Goal: Connect with others

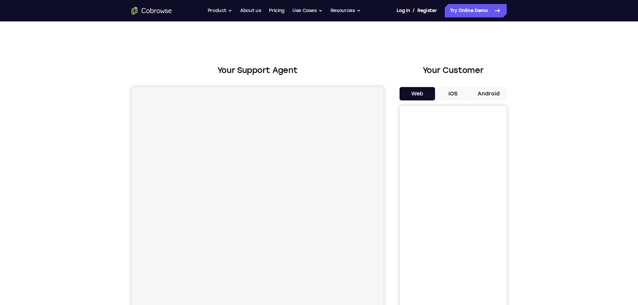
click at [440, 92] on button "iOS" at bounding box center [453, 93] width 36 height 13
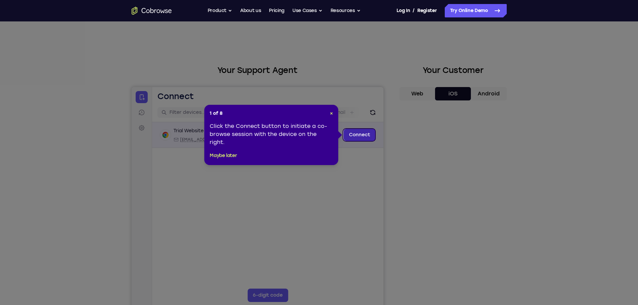
click at [358, 137] on link "Connect" at bounding box center [359, 135] width 32 height 12
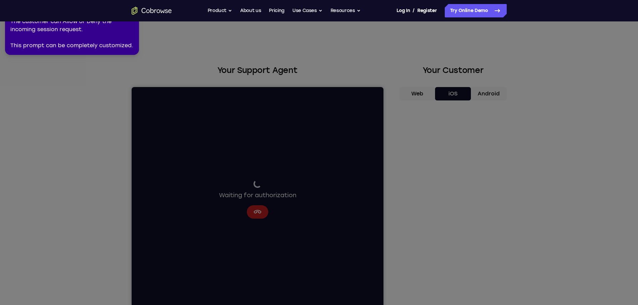
click at [24, 127] on icon at bounding box center [319, 151] width 645 height 308
drag, startPoint x: 94, startPoint y: 85, endPoint x: 104, endPoint y: 94, distance: 13.0
click at [104, 94] on icon at bounding box center [319, 151] width 645 height 308
drag, startPoint x: 103, startPoint y: 97, endPoint x: 80, endPoint y: 105, distance: 24.0
click at [83, 115] on icon at bounding box center [319, 151] width 645 height 308
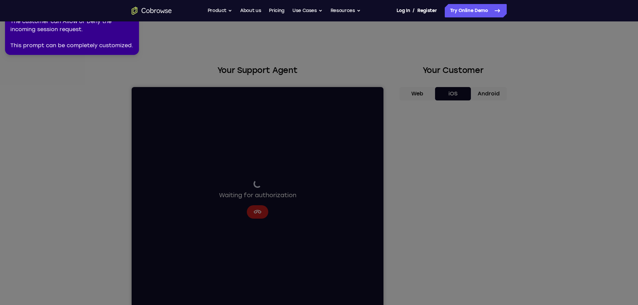
click at [83, 58] on icon at bounding box center [319, 151] width 645 height 308
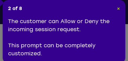
click at [117, 8] on span "×" at bounding box center [117, 9] width 3 height 6
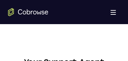
click at [35, 23] on div "Open main menu" at bounding box center [64, 12] width 128 height 24
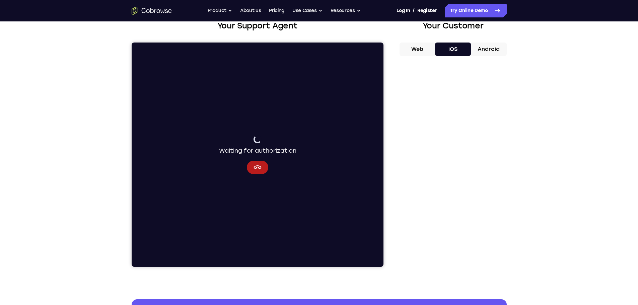
click at [540, 120] on div "Your Support Agent Your Customer Web iOS Android Next Steps We’d be happy to gi…" at bounding box center [319, 197] width 638 height 441
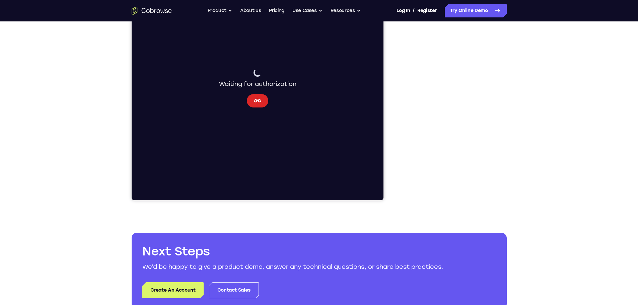
scroll to position [100, 0]
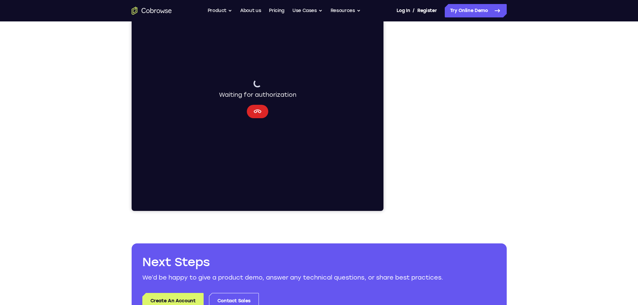
click at [256, 115] on icon "Cancel" at bounding box center [257, 111] width 8 height 8
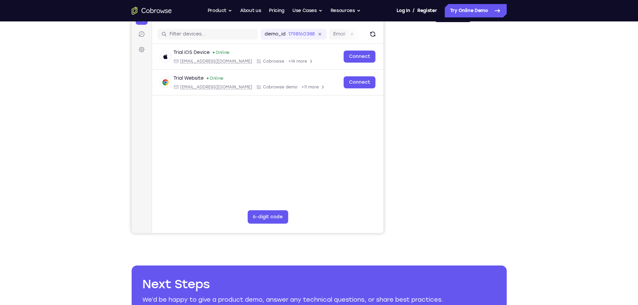
scroll to position [78, 0]
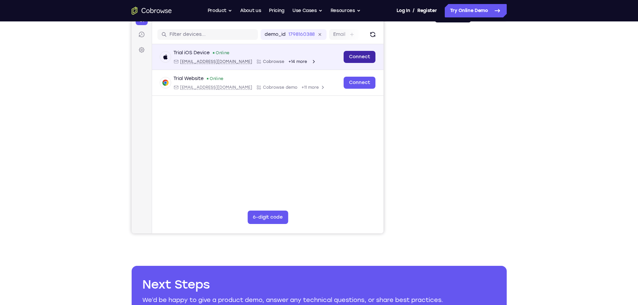
click at [359, 58] on link "Connect" at bounding box center [359, 57] width 32 height 12
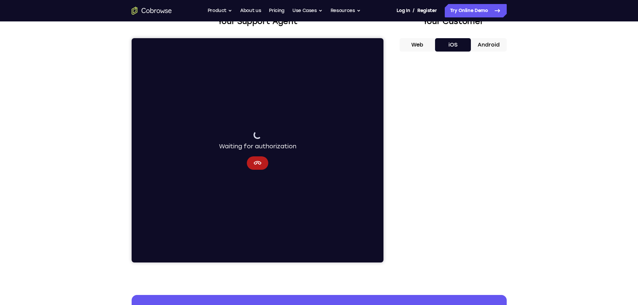
scroll to position [45, 0]
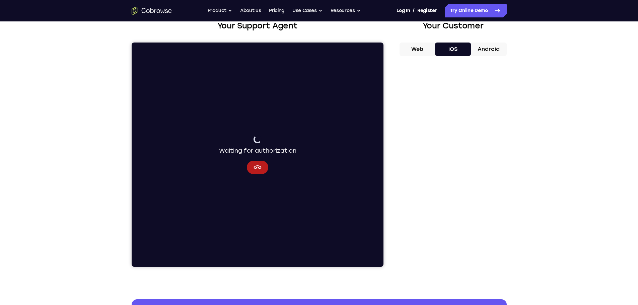
click at [418, 47] on button "Web" at bounding box center [417, 49] width 36 height 13
click at [458, 48] on button "iOS" at bounding box center [453, 49] width 36 height 13
click at [255, 170] on icon "Cancel" at bounding box center [257, 167] width 8 height 8
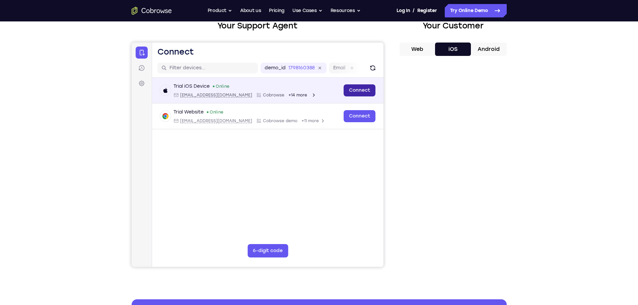
click at [362, 89] on link "Connect" at bounding box center [359, 90] width 32 height 12
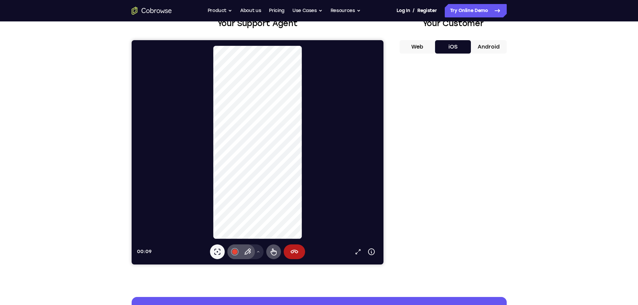
scroll to position [33, 0]
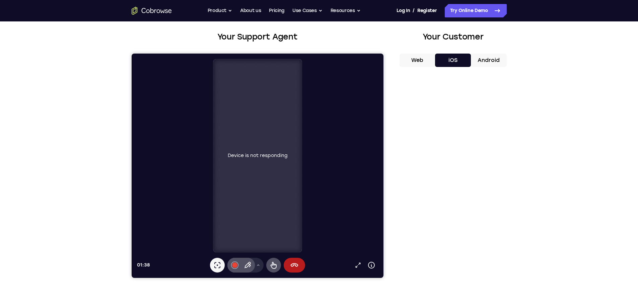
click at [85, 145] on div "Your Support Agent Your Customer Web iOS Android Next Steps We’d be happy to gi…" at bounding box center [319, 208] width 638 height 441
